Goal: Task Accomplishment & Management: Manage account settings

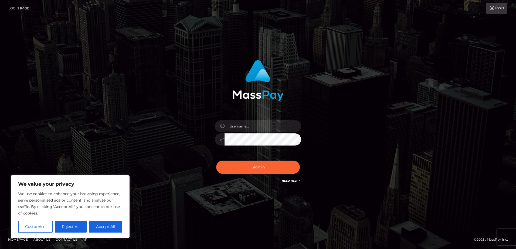
click at [294, 180] on link "Need Help?" at bounding box center [291, 181] width 18 height 4
click at [499, 7] on link "Login" at bounding box center [496, 8] width 21 height 11
click at [268, 127] on input "text" at bounding box center [262, 126] width 77 height 12
paste input "[PERSON_NAME][EMAIL_ADDRESS][DOMAIN_NAME]"
type input "[PERSON_NAME][EMAIL_ADDRESS][DOMAIN_NAME]"
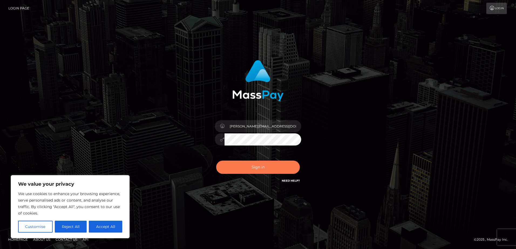
click at [230, 166] on button "Sign in" at bounding box center [258, 167] width 84 height 13
